Goal: Task Accomplishment & Management: Complete application form

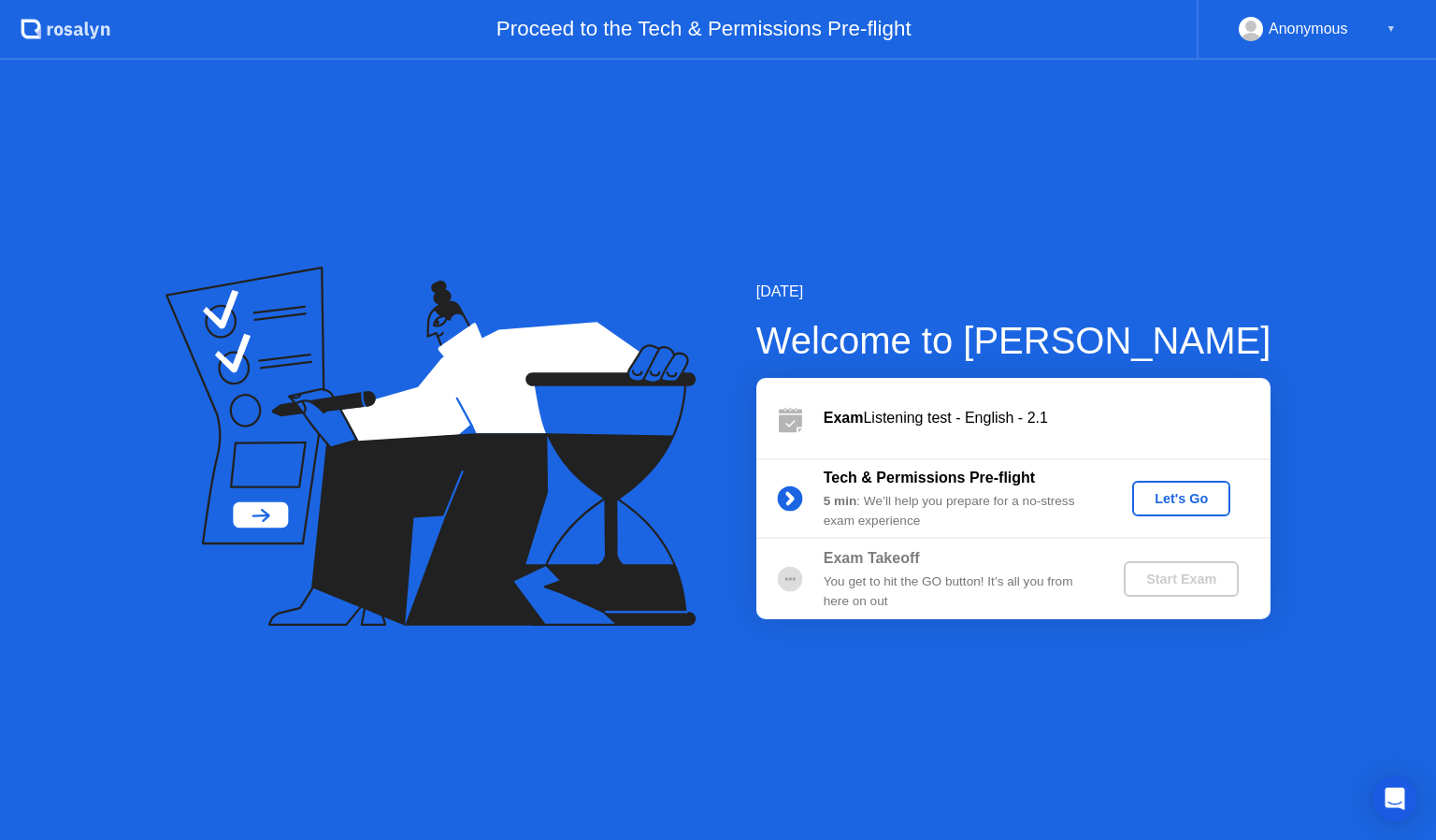
click at [1170, 493] on div "Let's Go" at bounding box center [1180, 499] width 83 height 15
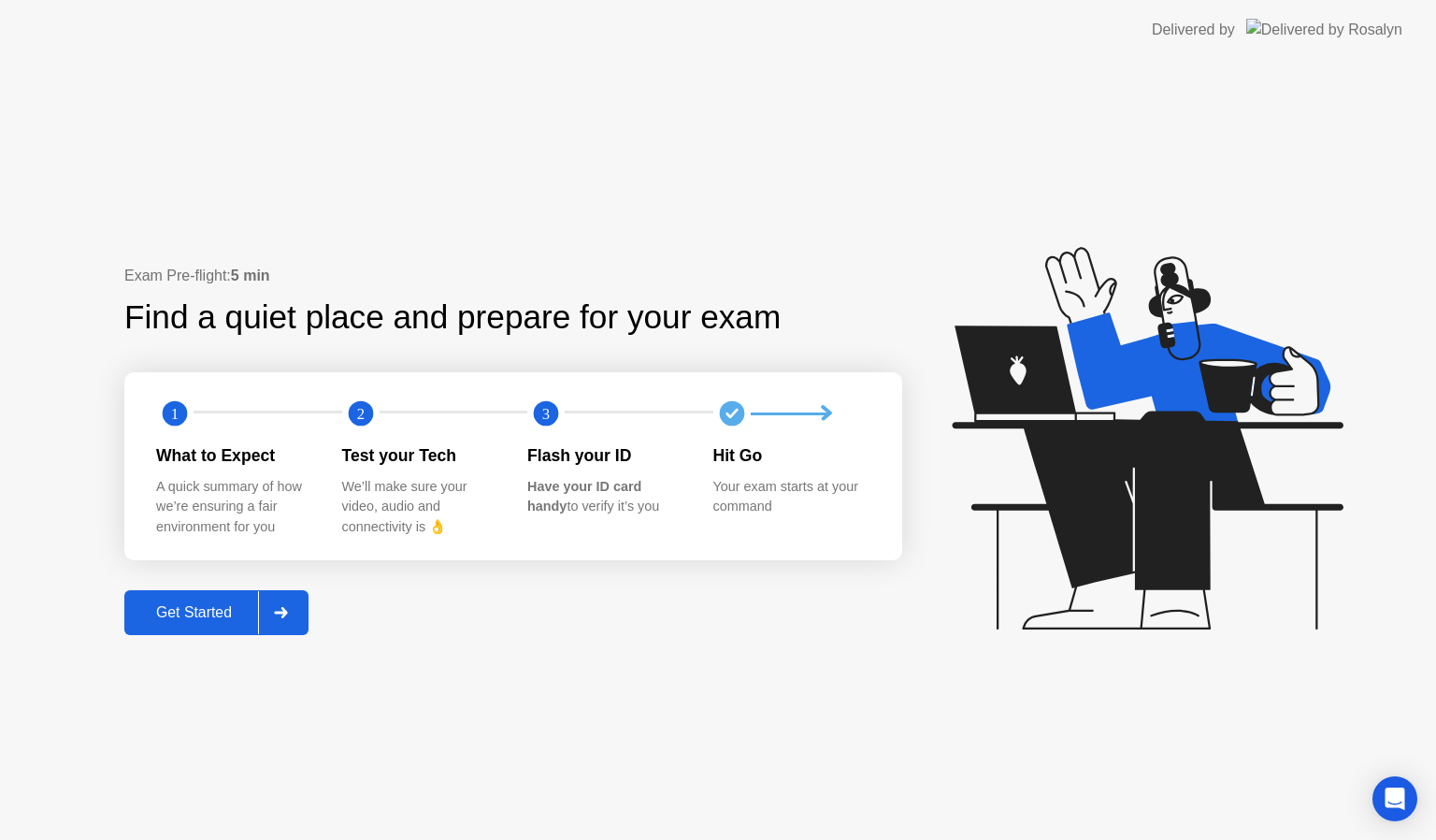
click at [303, 604] on div at bounding box center [280, 612] width 45 height 43
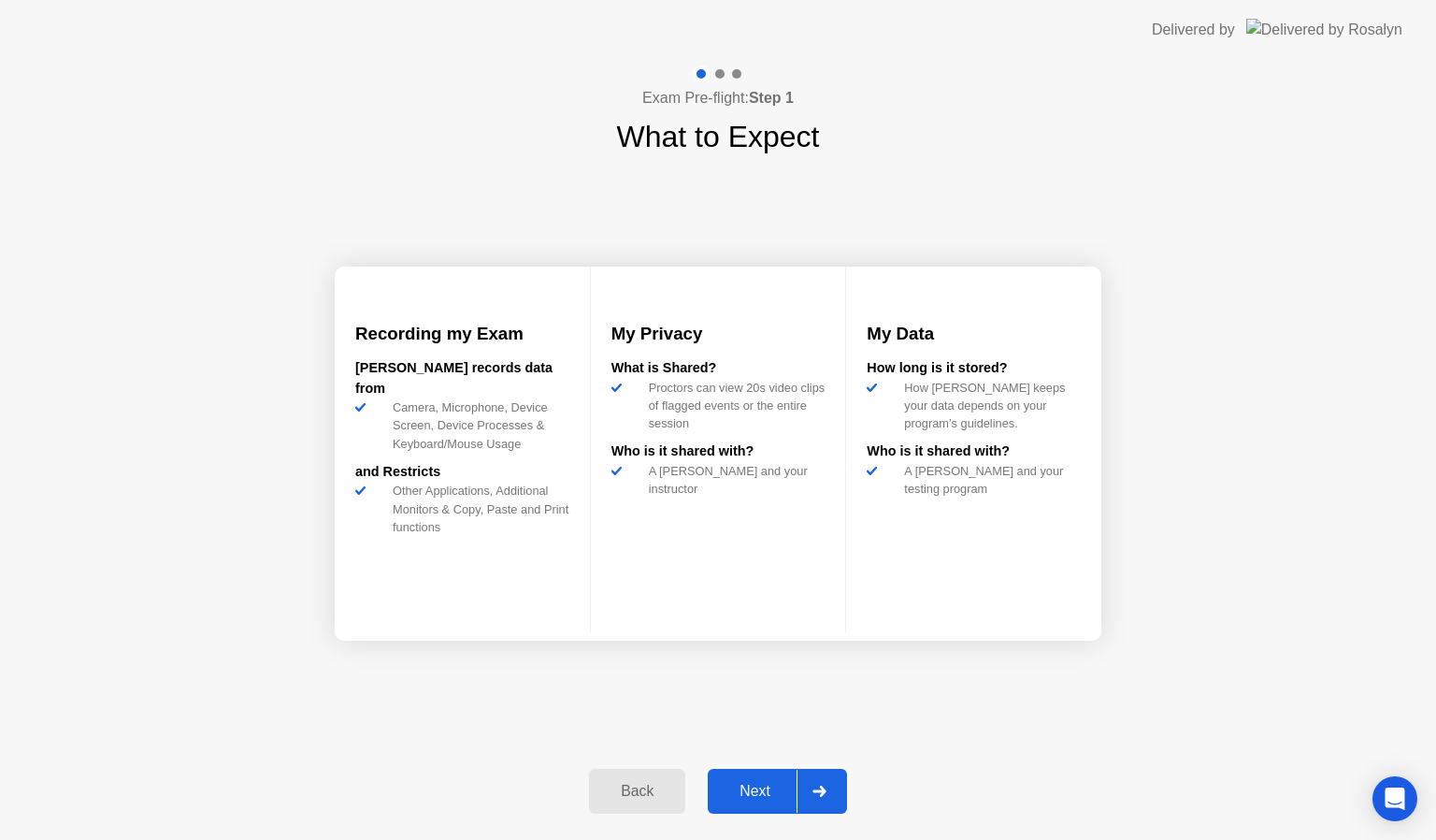
drag, startPoint x: 306, startPoint y: 604, endPoint x: 543, endPoint y: 672, distance: 246.6
click at [543, 672] on div "Exam Pre-flight: Step 1 What to Expect Recording my Exam [PERSON_NAME] records …" at bounding box center [718, 450] width 1436 height 780
click at [810, 799] on div at bounding box center [819, 790] width 45 height 43
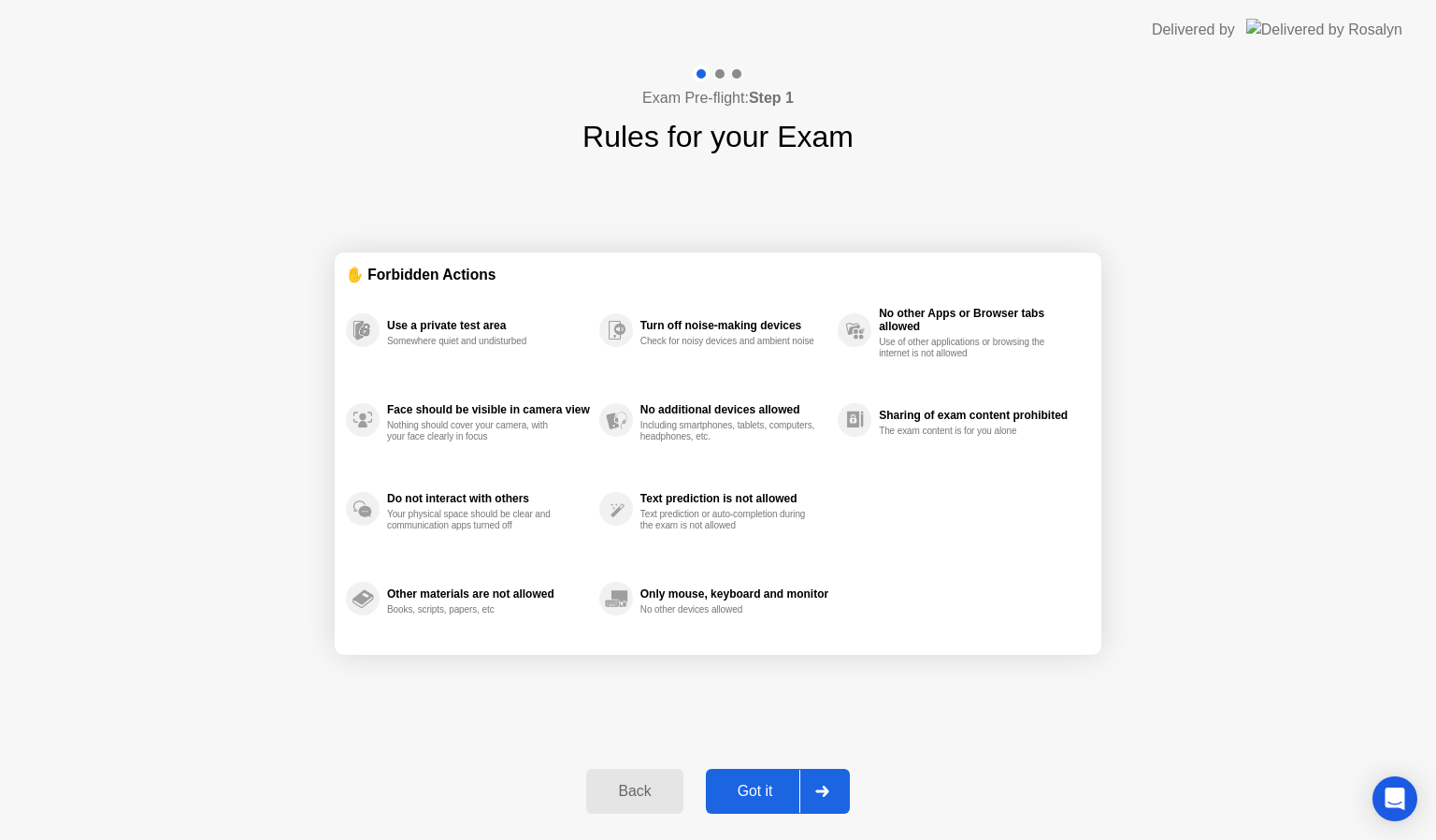
click at [810, 799] on div at bounding box center [821, 790] width 45 height 43
select select "**********"
select select "*******"
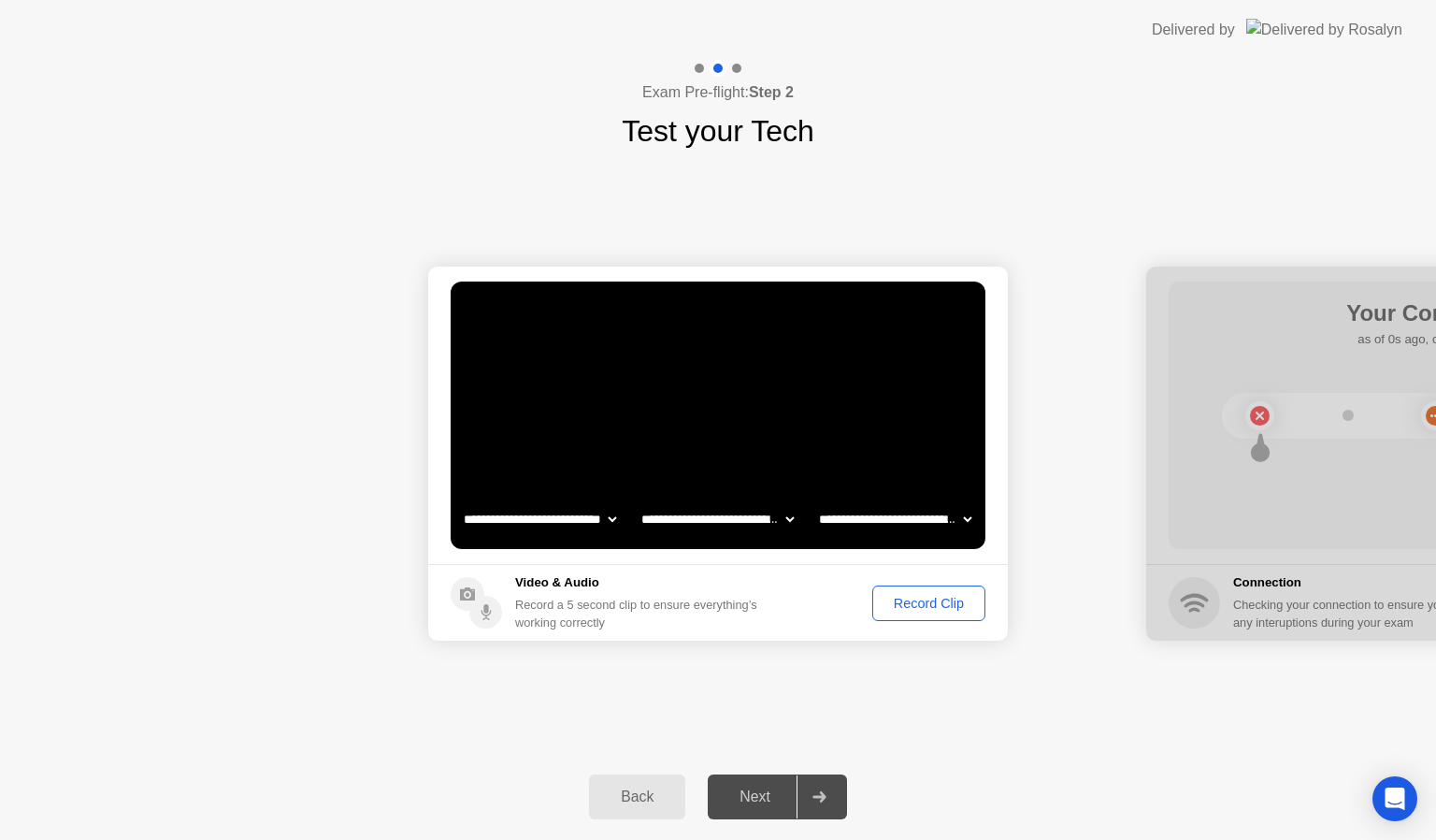
click at [928, 610] on div "Record Clip" at bounding box center [929, 604] width 100 height 15
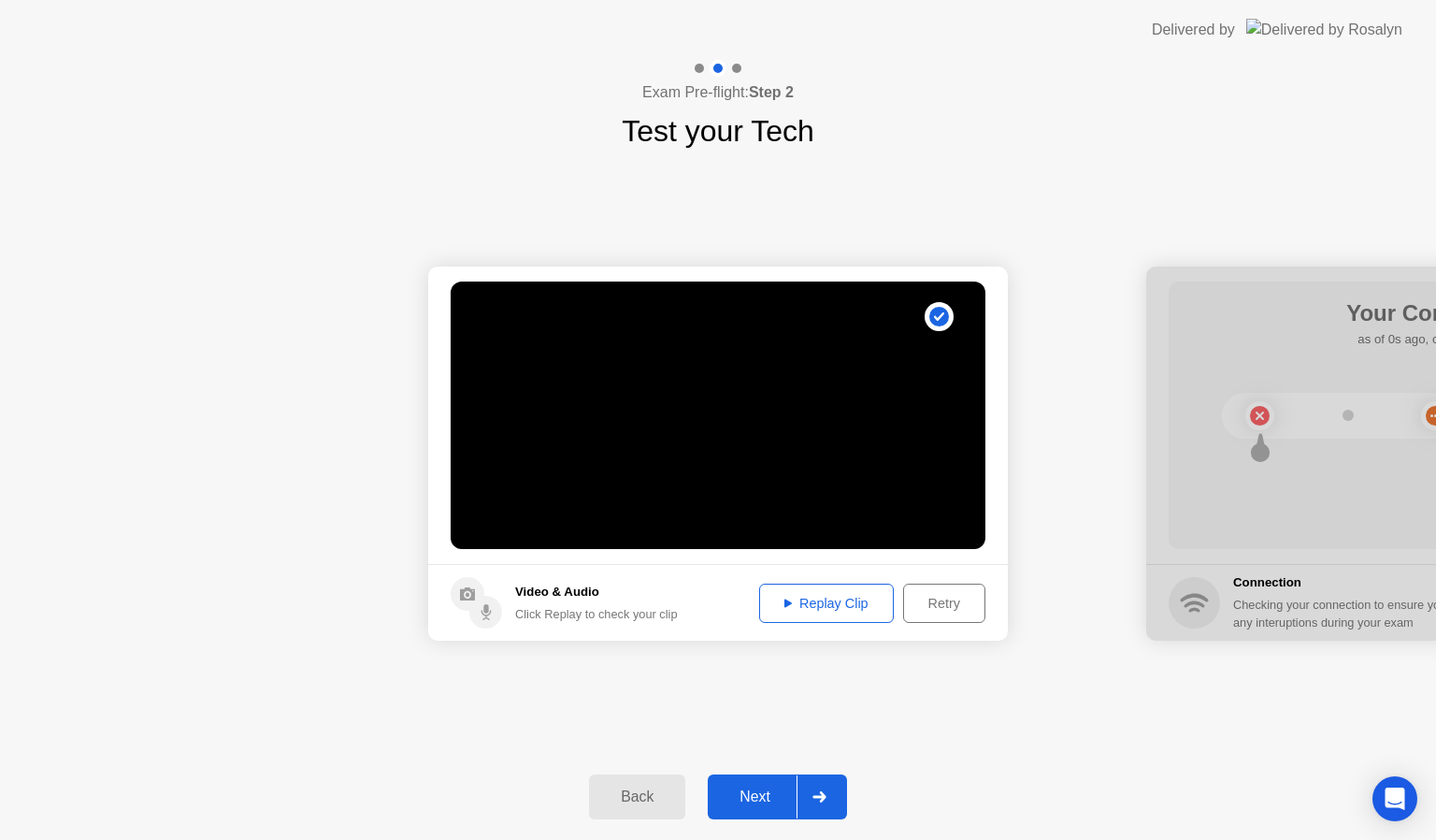
click at [837, 789] on div at bounding box center [819, 796] width 45 height 43
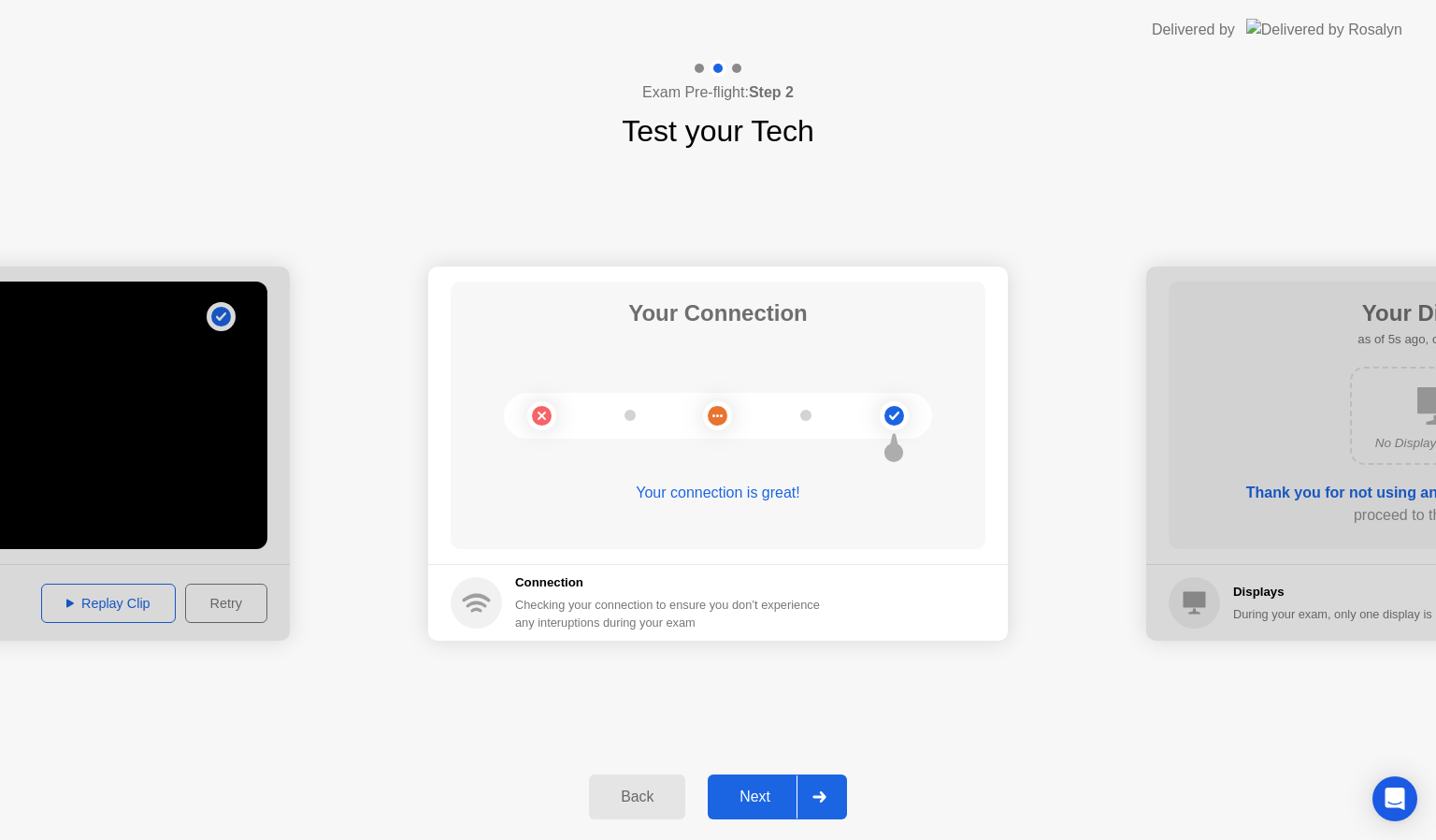
click at [831, 790] on div at bounding box center [819, 796] width 45 height 43
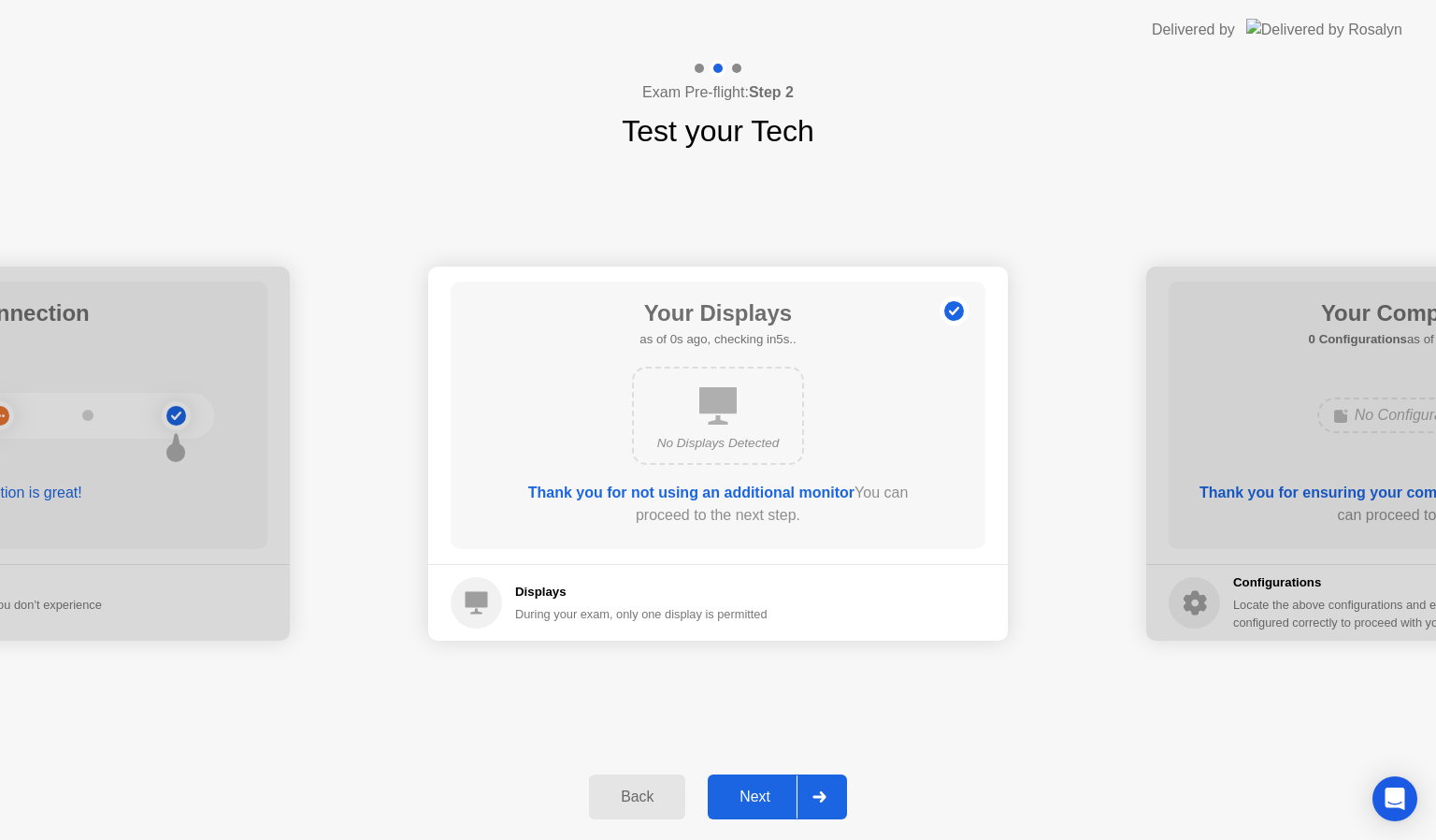
click at [831, 790] on div at bounding box center [819, 796] width 45 height 43
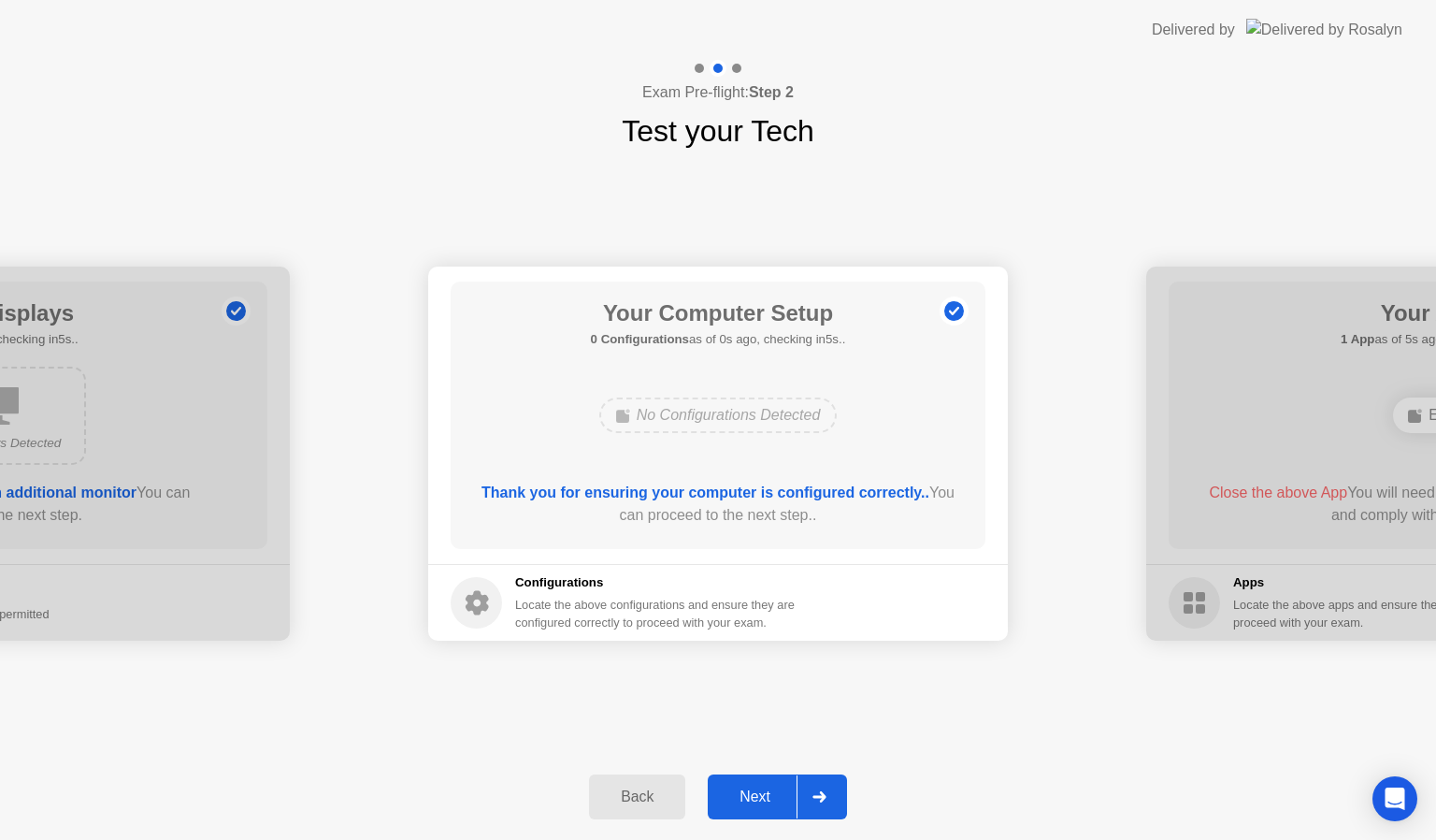
click at [831, 790] on div at bounding box center [819, 796] width 45 height 43
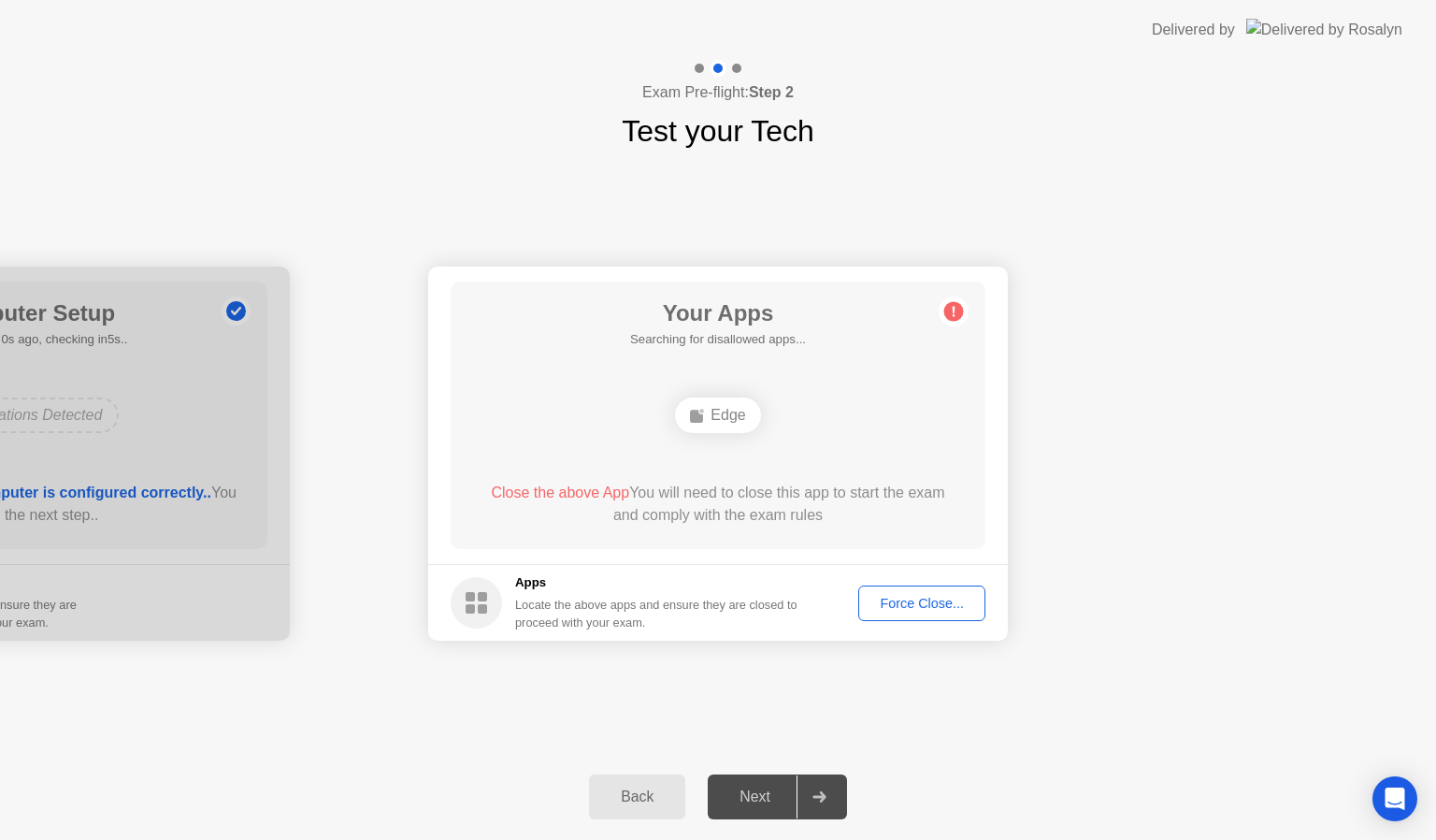
click at [831, 790] on div at bounding box center [819, 796] width 45 height 43
click at [903, 606] on div "Force Close..." at bounding box center [922, 604] width 114 height 15
click at [913, 603] on div "Force Close..." at bounding box center [922, 604] width 114 height 15
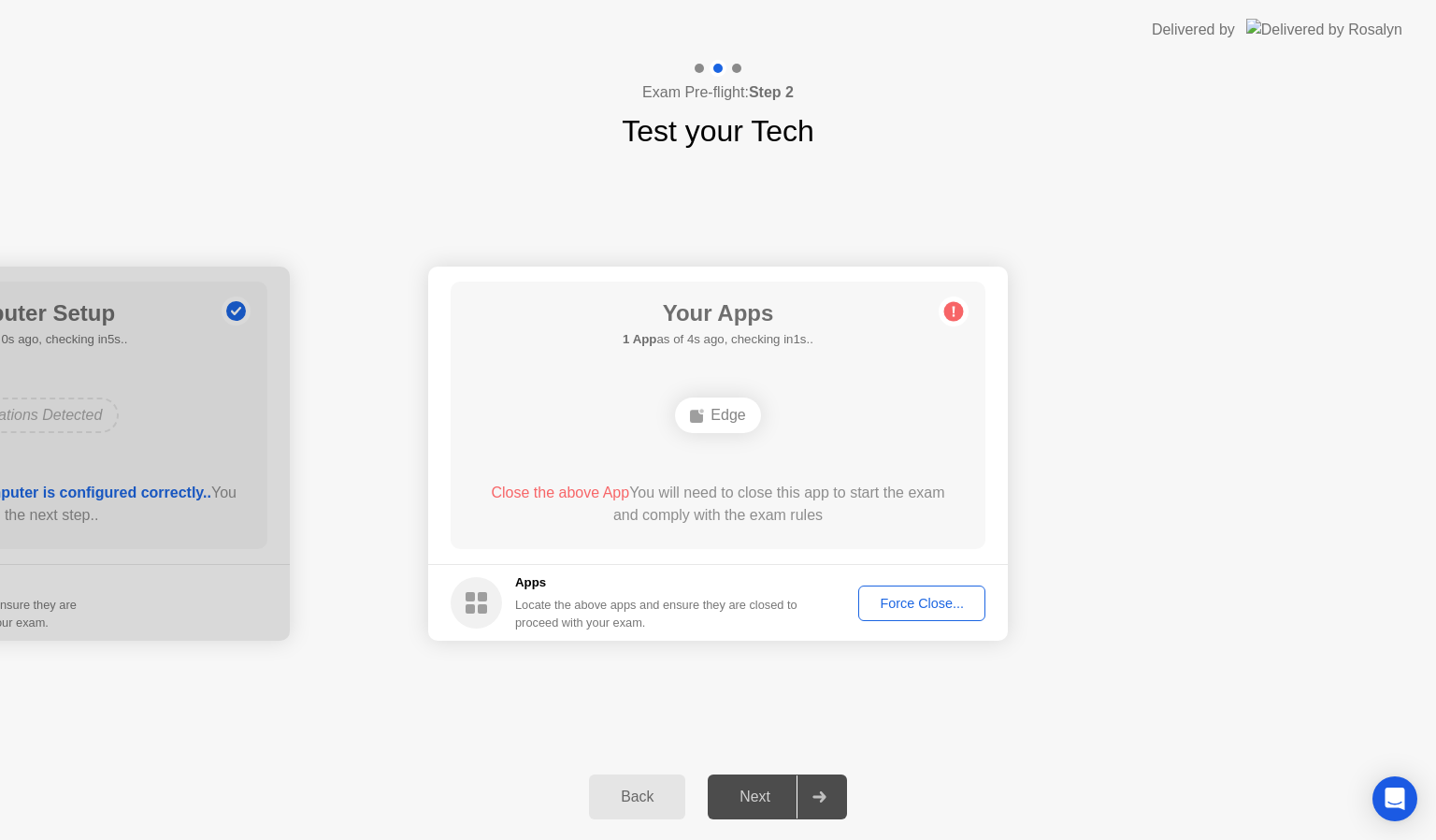
click at [906, 599] on div "Force Close..." at bounding box center [922, 604] width 114 height 15
click at [920, 599] on div "Force Close..." at bounding box center [922, 604] width 114 height 15
click at [919, 600] on div "Force Close..." at bounding box center [922, 604] width 114 height 15
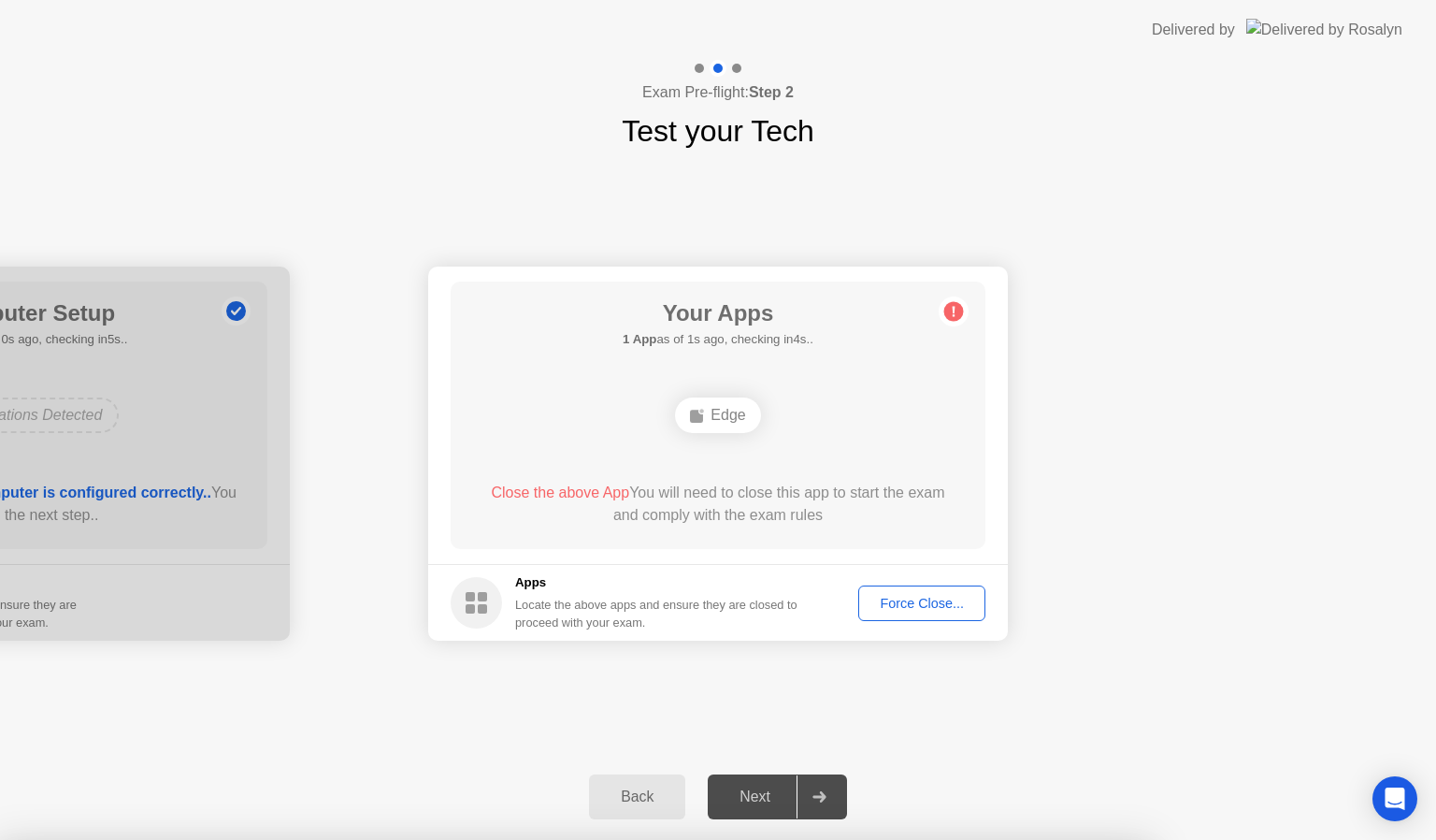
click at [911, 603] on div "Force Close..." at bounding box center [922, 604] width 114 height 15
click at [897, 601] on div "Force Close..." at bounding box center [922, 604] width 114 height 15
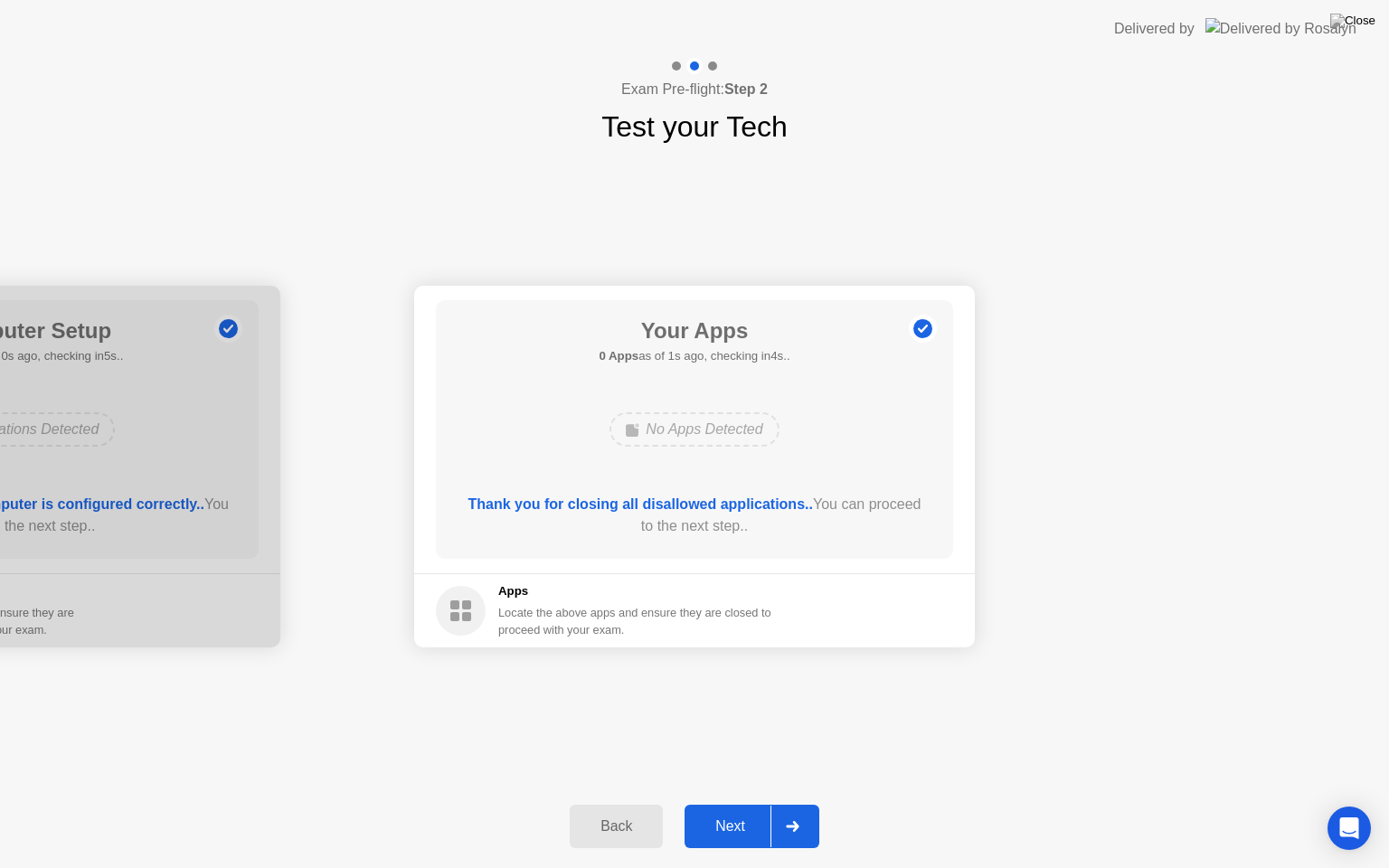
click at [800, 812] on div at bounding box center [792, 826] width 43 height 42
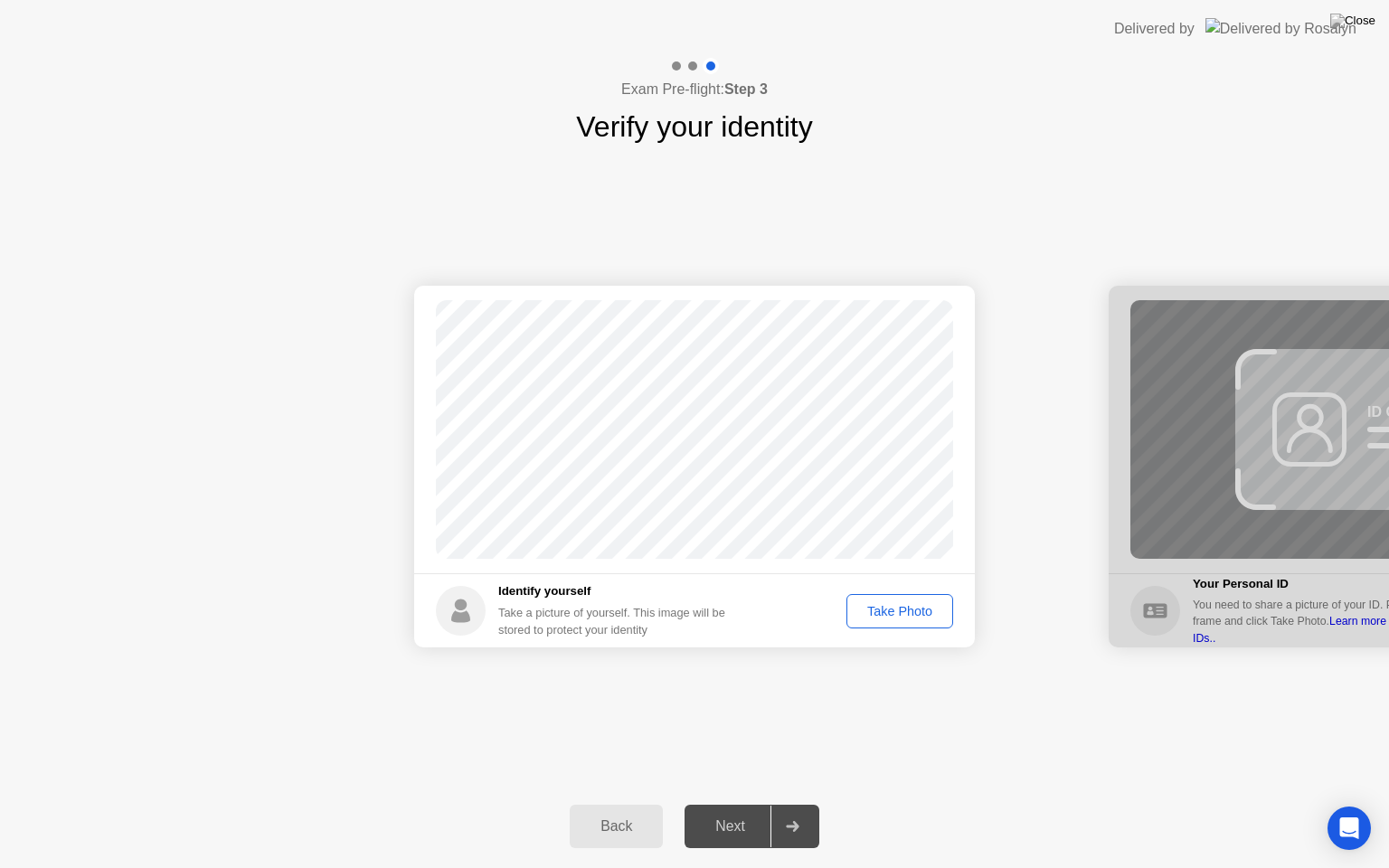
click at [882, 625] on button "Take Photo" at bounding box center [900, 611] width 107 height 34
click at [793, 812] on icon at bounding box center [792, 826] width 13 height 11
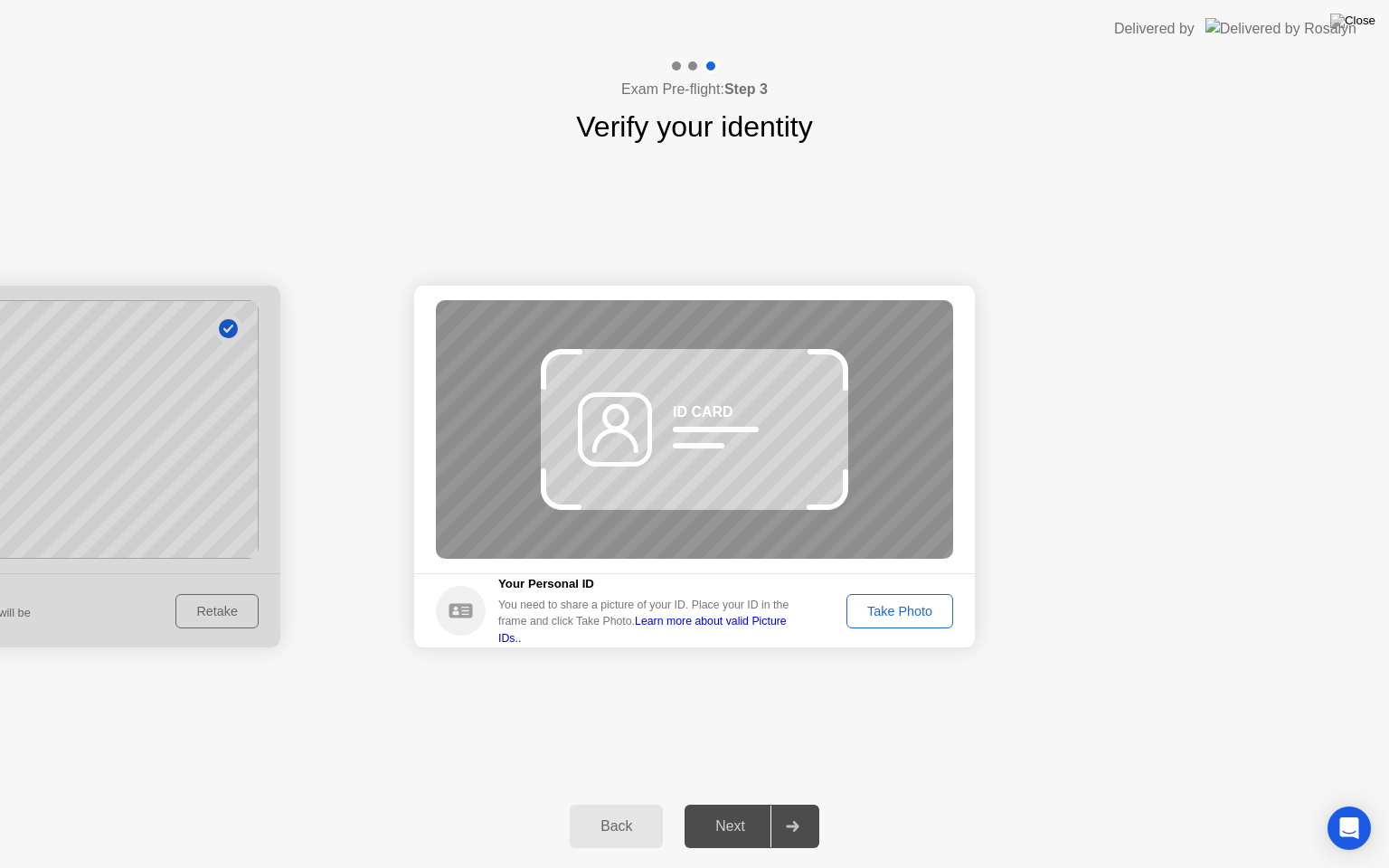
click at [884, 612] on div "Take Photo" at bounding box center [900, 612] width 94 height 15
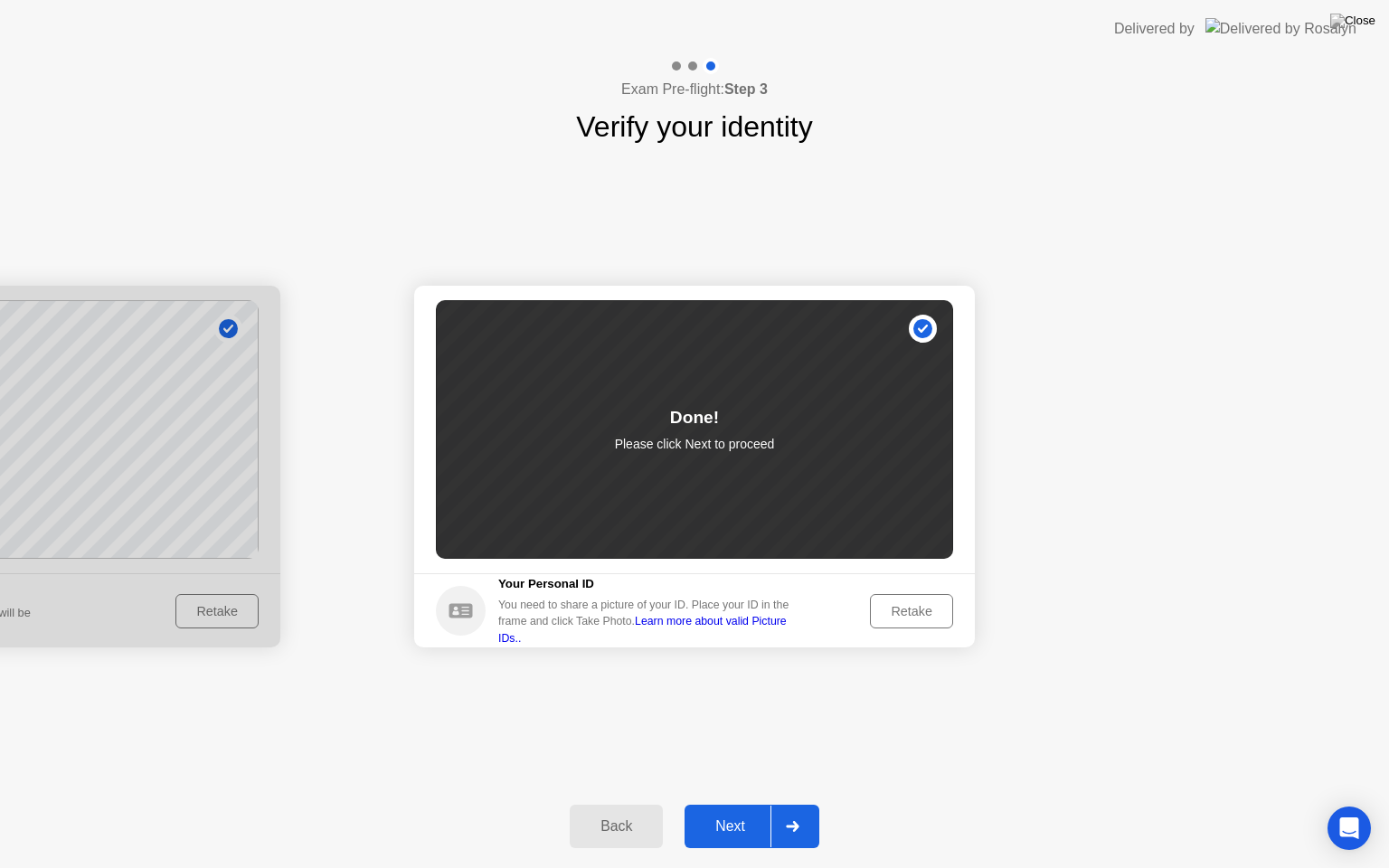
click at [806, 812] on div at bounding box center [792, 826] width 43 height 42
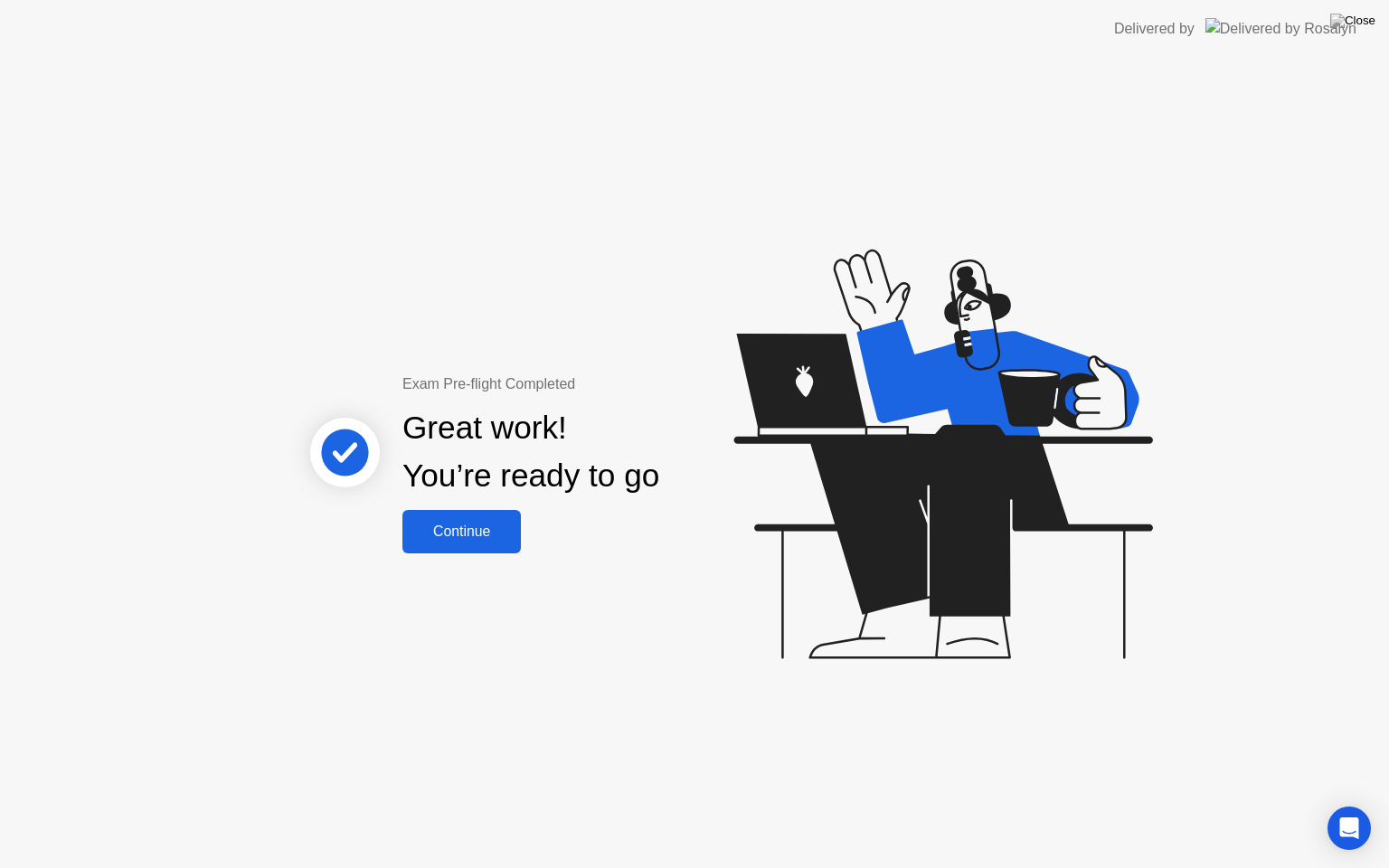
click at [457, 524] on div "Continue" at bounding box center [461, 532] width 108 height 17
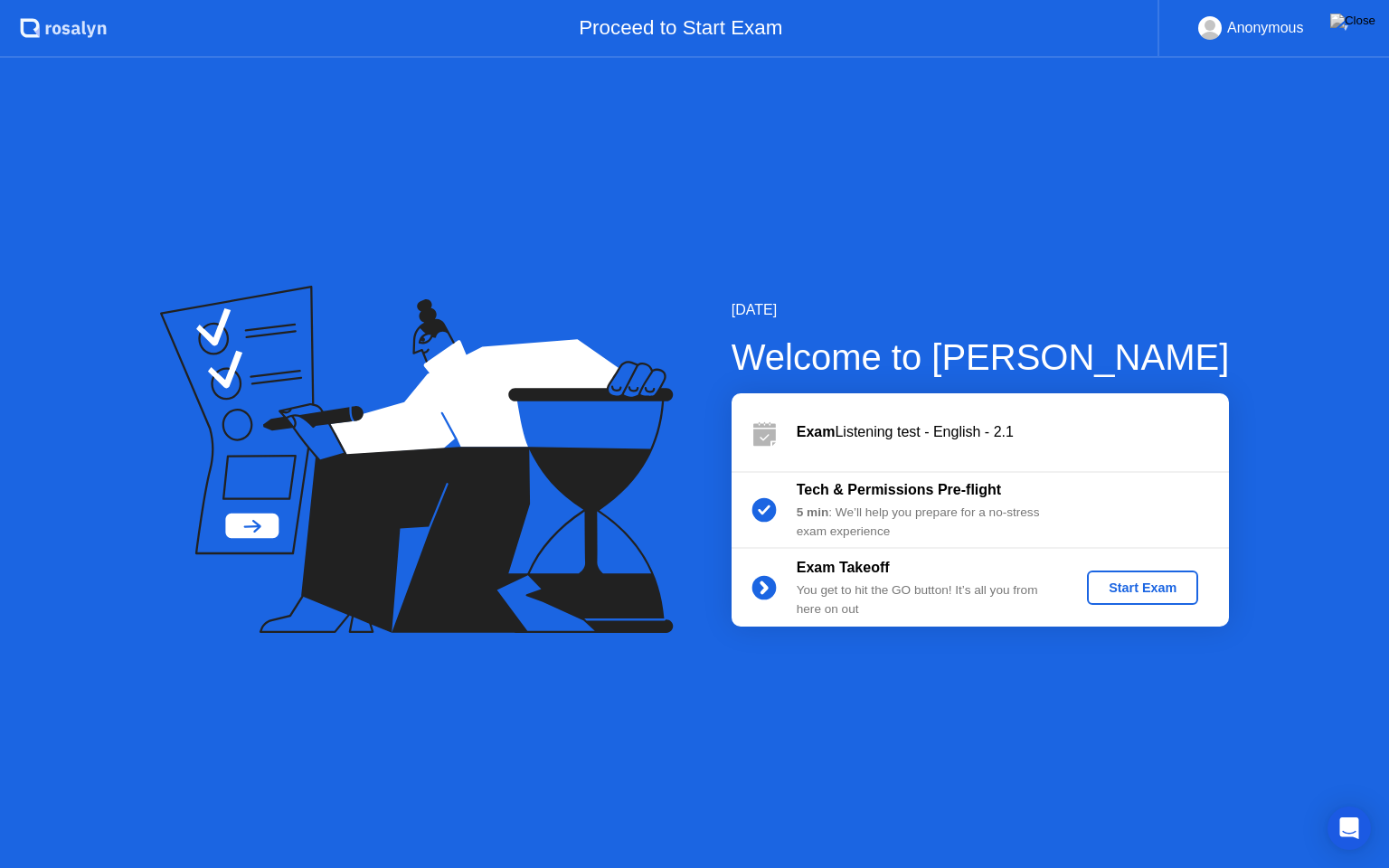
click at [1184, 586] on div "Start Exam" at bounding box center [1143, 589] width 97 height 15
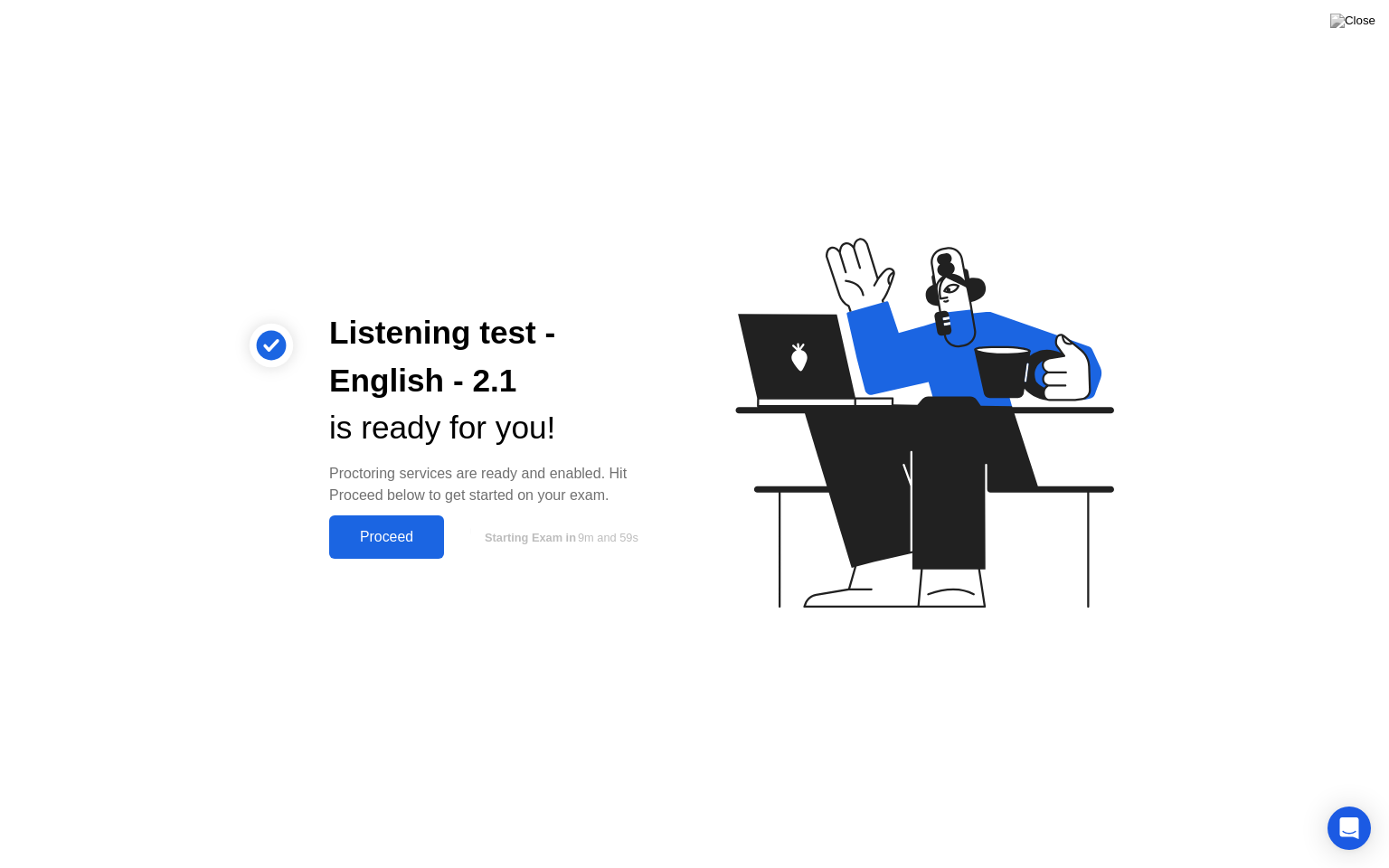
click at [424, 529] on div "Proceed" at bounding box center [386, 538] width 104 height 17
